Goal: Task Accomplishment & Management: Manage account settings

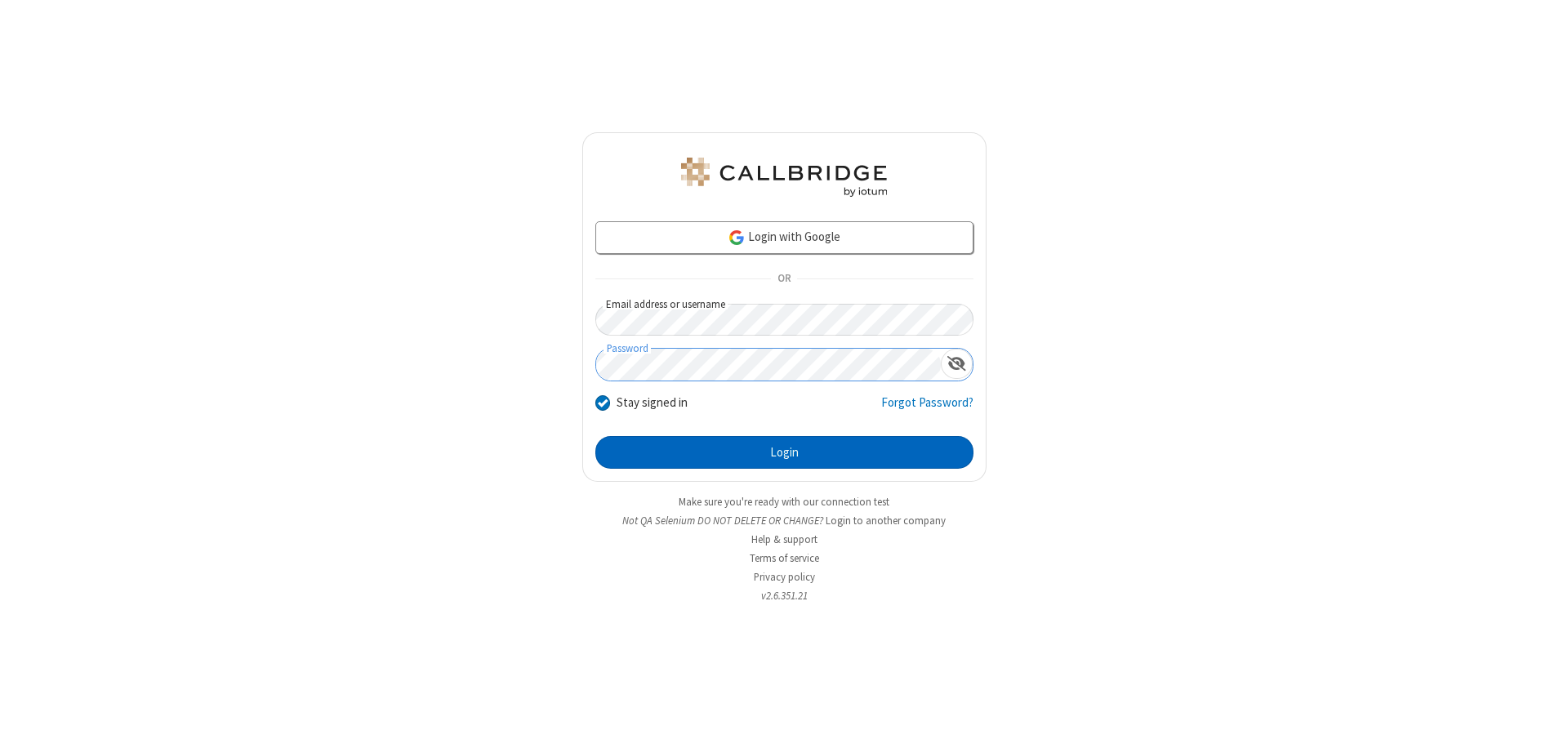
click at [784, 453] on button "Login" at bounding box center [784, 452] width 378 height 33
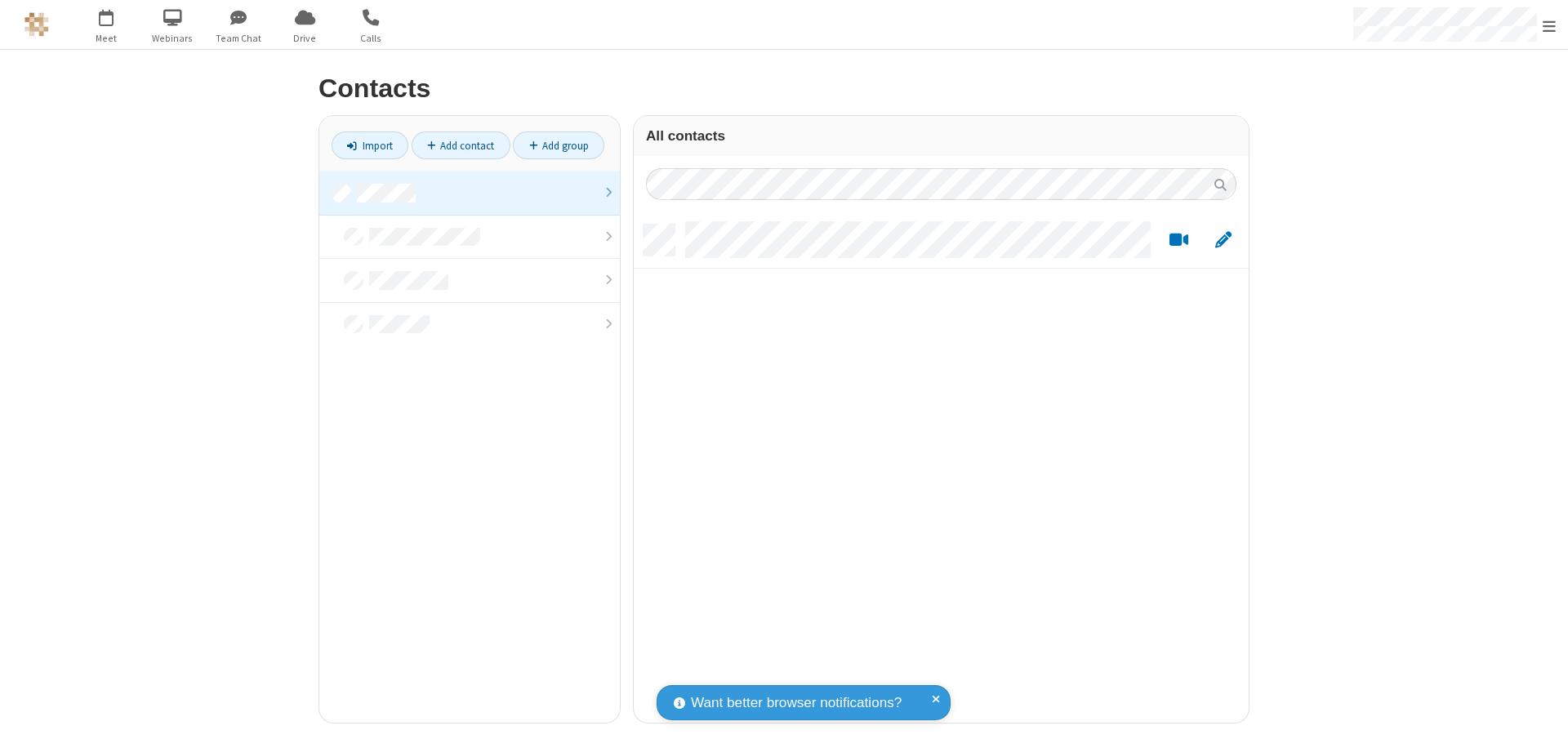
scroll to position [498, 602]
click at [469, 193] on link at bounding box center [469, 193] width 301 height 44
click at [461, 145] on link "Add contact" at bounding box center [461, 145] width 99 height 28
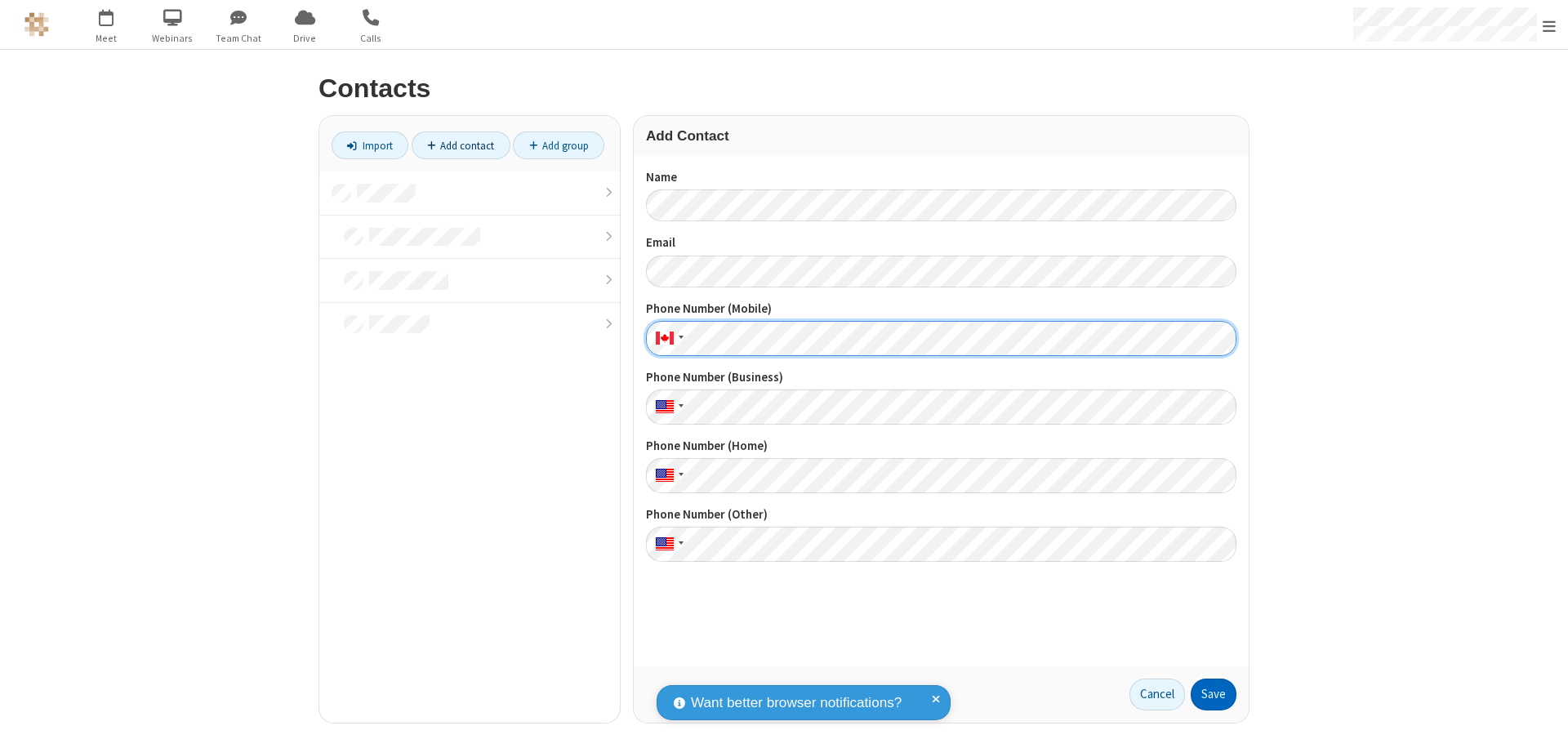
click at [1213, 694] on button "Save" at bounding box center [1213, 695] width 46 height 33
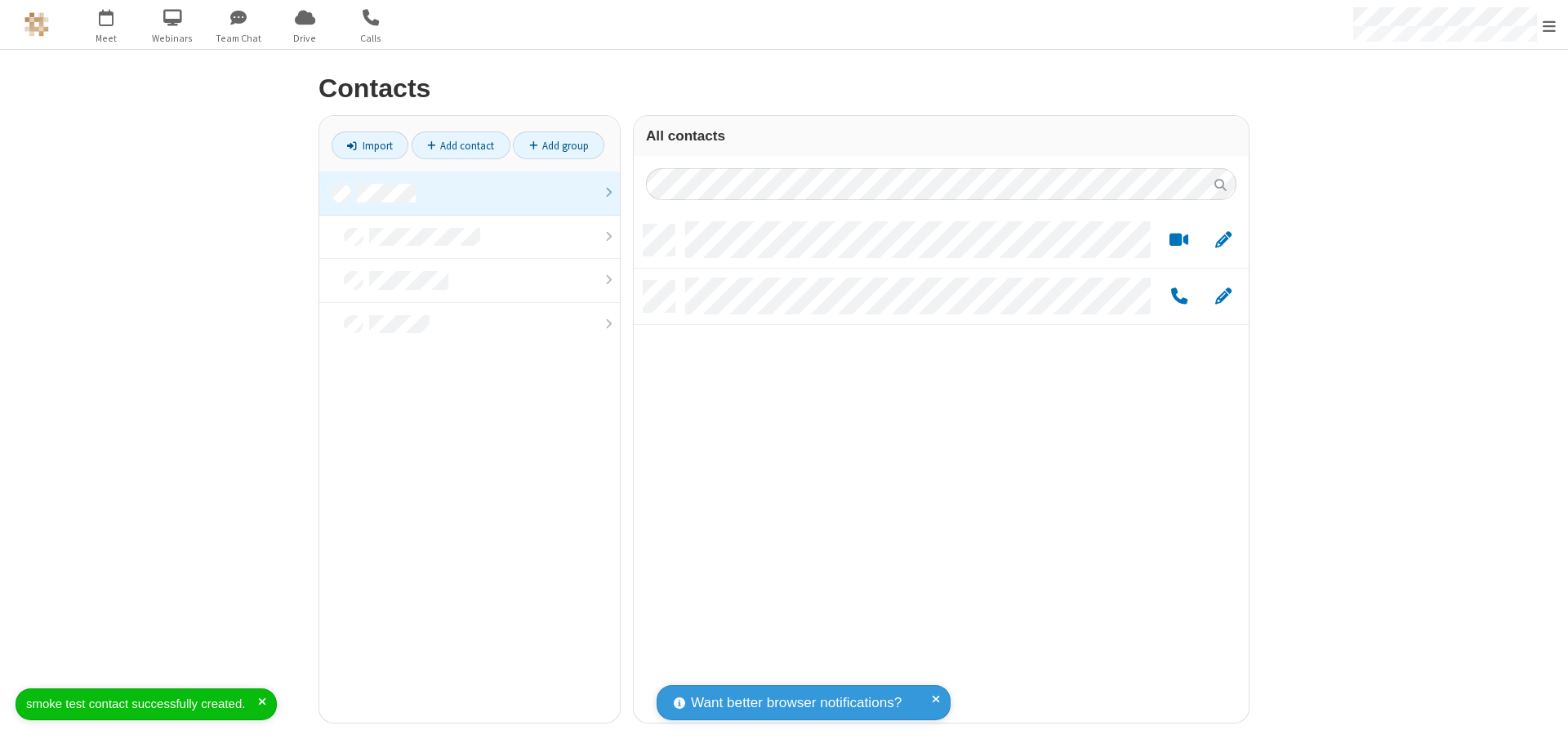
scroll to position [498, 602]
click at [461, 145] on link "Add contact" at bounding box center [461, 145] width 99 height 28
